Goal: Transaction & Acquisition: Purchase product/service

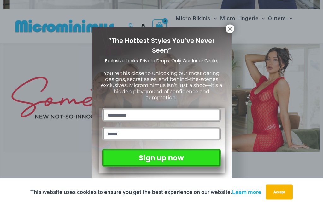
scroll to position [147, 0]
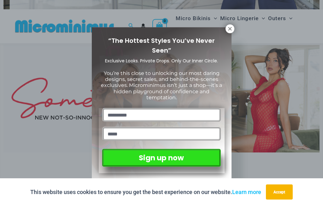
click at [225, 27] on button at bounding box center [229, 29] width 9 height 9
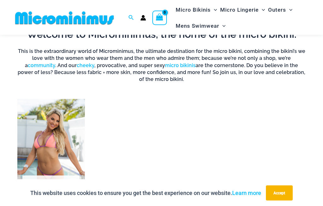
scroll to position [349, 0]
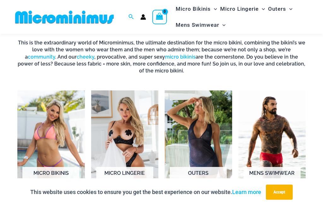
click at [124, 134] on img "Visit product category Micro Lingerie" at bounding box center [124, 143] width 67 height 106
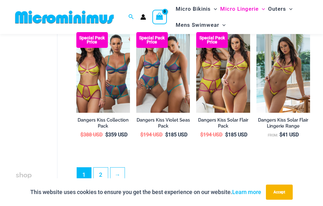
scroll to position [1132, 0]
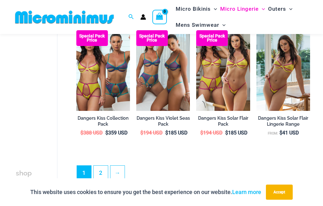
click at [101, 172] on link "2" at bounding box center [101, 173] width 14 height 14
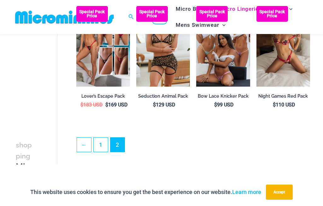
scroll to position [1101, 0]
